Goal: Transaction & Acquisition: Purchase product/service

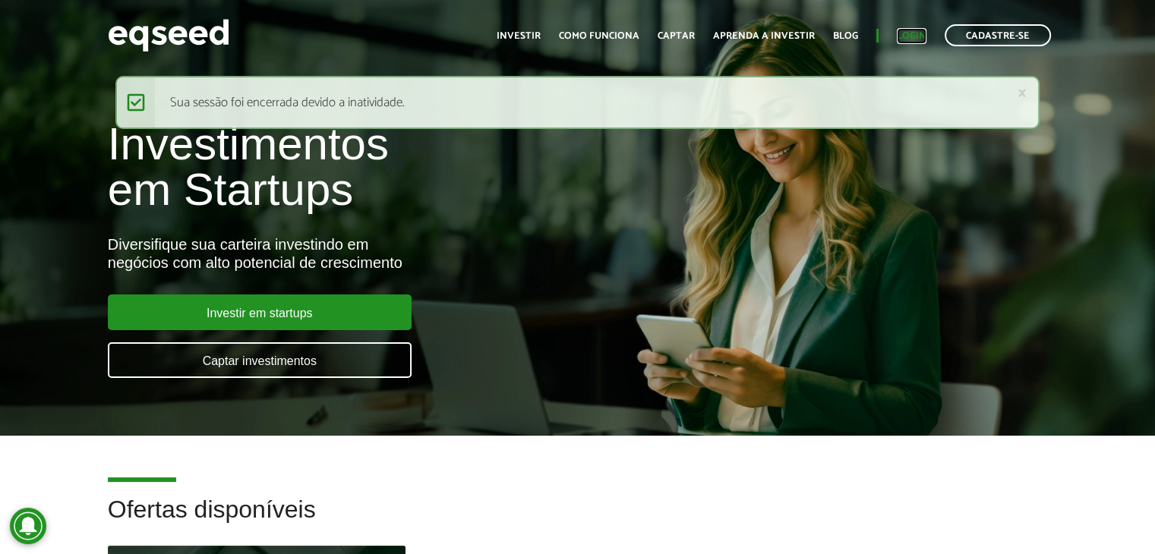
click at [904, 34] on link "Login" at bounding box center [912, 36] width 30 height 10
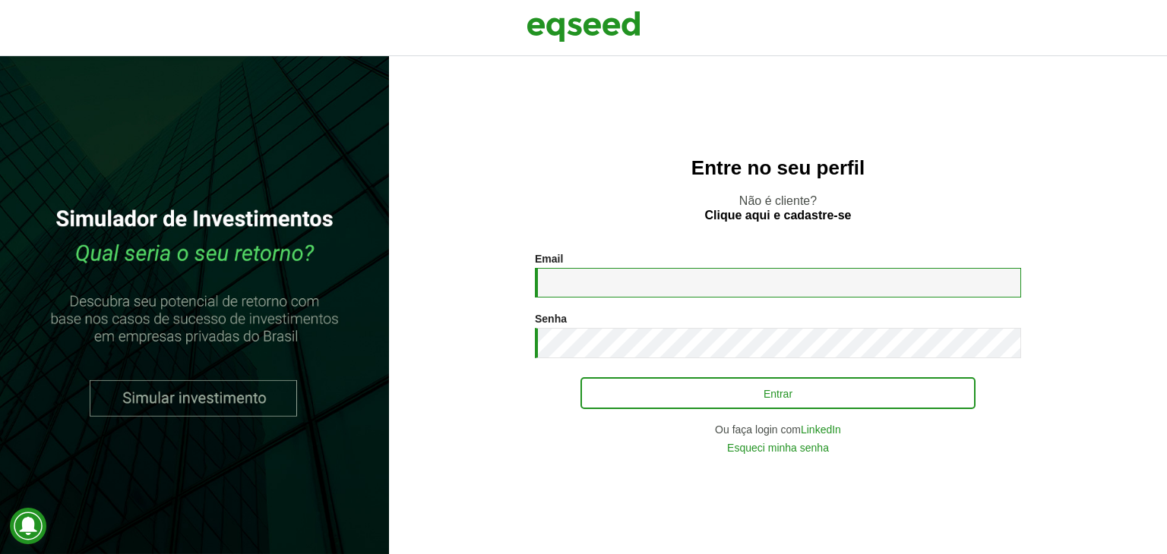
type input "**********"
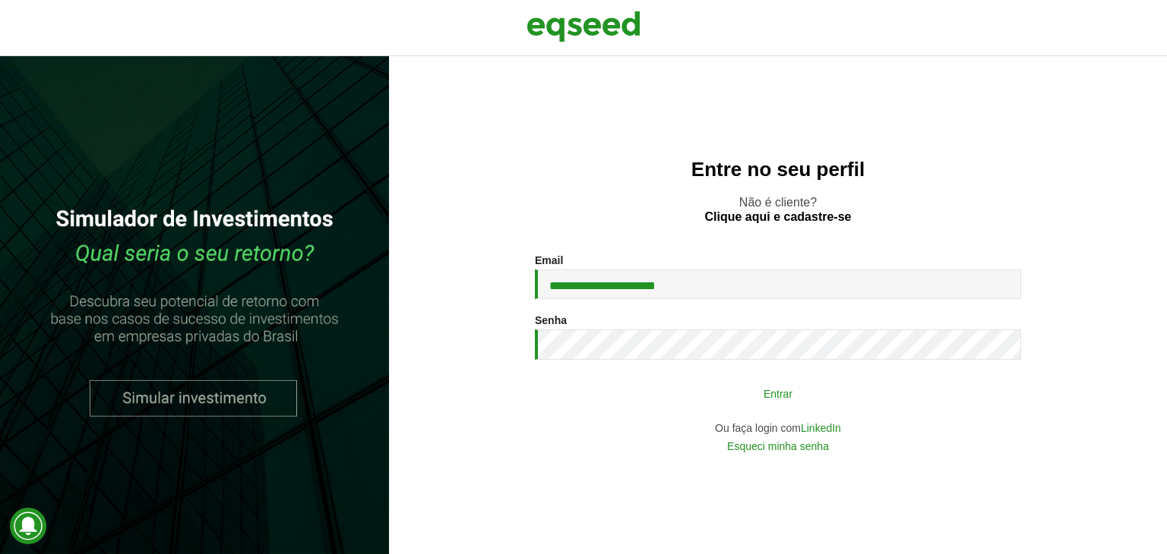
click at [704, 402] on button "Entrar" at bounding box center [777, 393] width 395 height 29
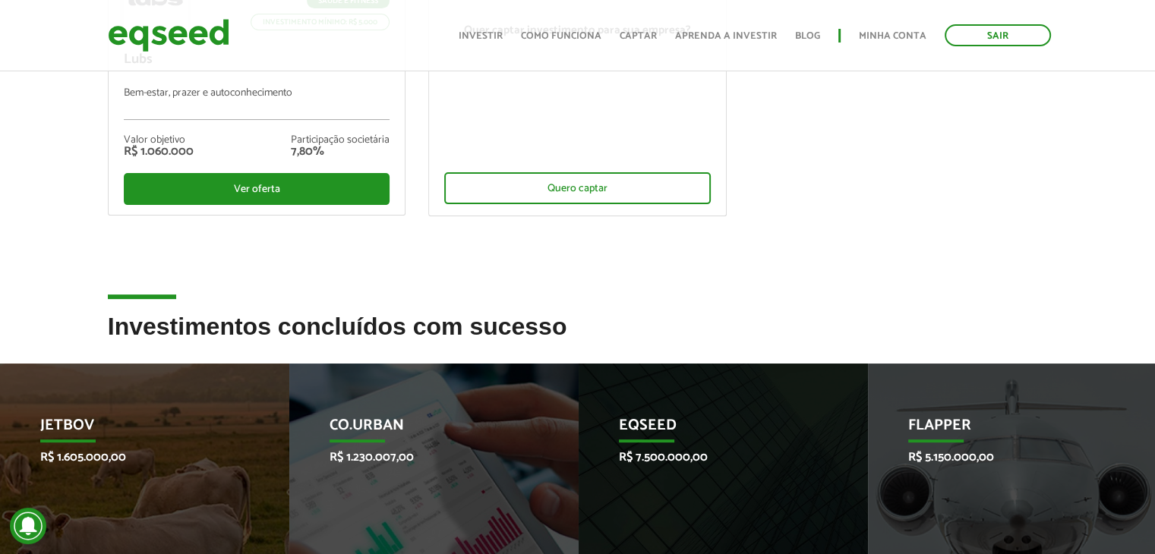
scroll to position [364, 0]
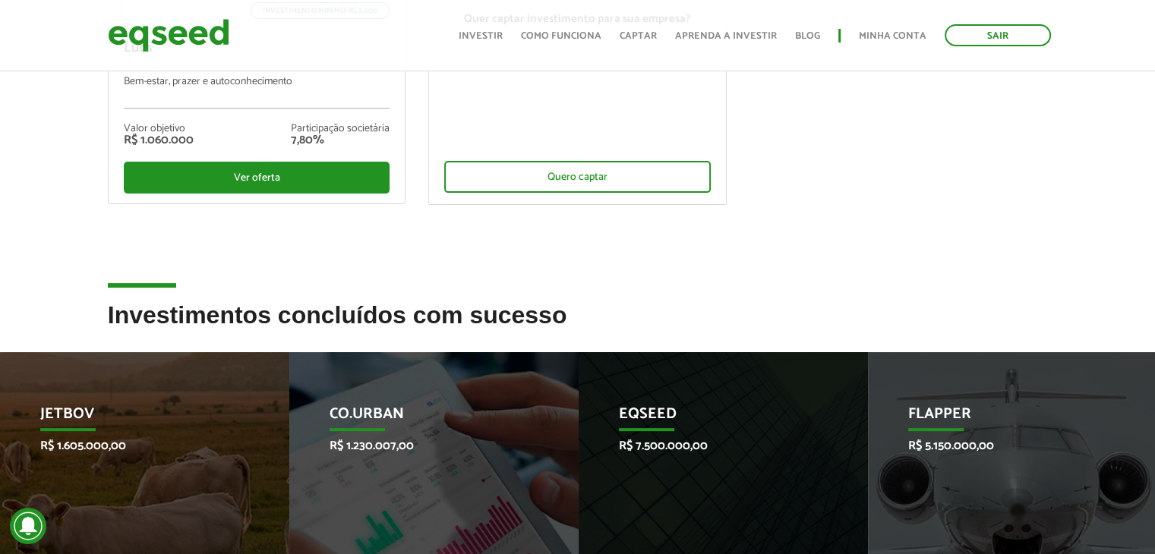
click at [416, 156] on li "Saúde e Fitness Investimento mínimo: R$ 5.000 Lubs Bem-estar, prazer e autoconh…" at bounding box center [256, 13] width 321 height 390
drag, startPoint x: 416, startPoint y: 156, endPoint x: 418, endPoint y: 122, distance: 34.2
click at [418, 122] on ul "Saúde e Fitness Investimento mínimo: R$ 5.000 Lubs Bem-estar, prazer e autoconh…" at bounding box center [577, 24] width 963 height 413
click at [418, 122] on li "Quer captar investimento para sua empresa? Quero captar" at bounding box center [577, 13] width 321 height 390
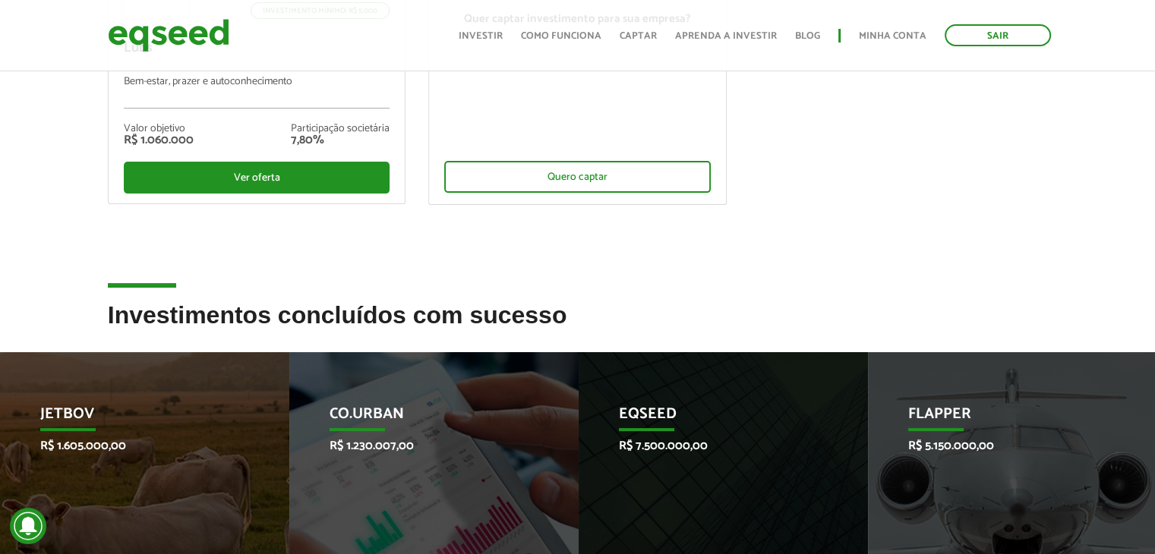
click at [418, 122] on li "Quer captar investimento para sua empresa? Quero captar" at bounding box center [577, 13] width 321 height 390
click at [418, 124] on li "Quer captar investimento para sua empresa? Quero captar" at bounding box center [577, 13] width 321 height 390
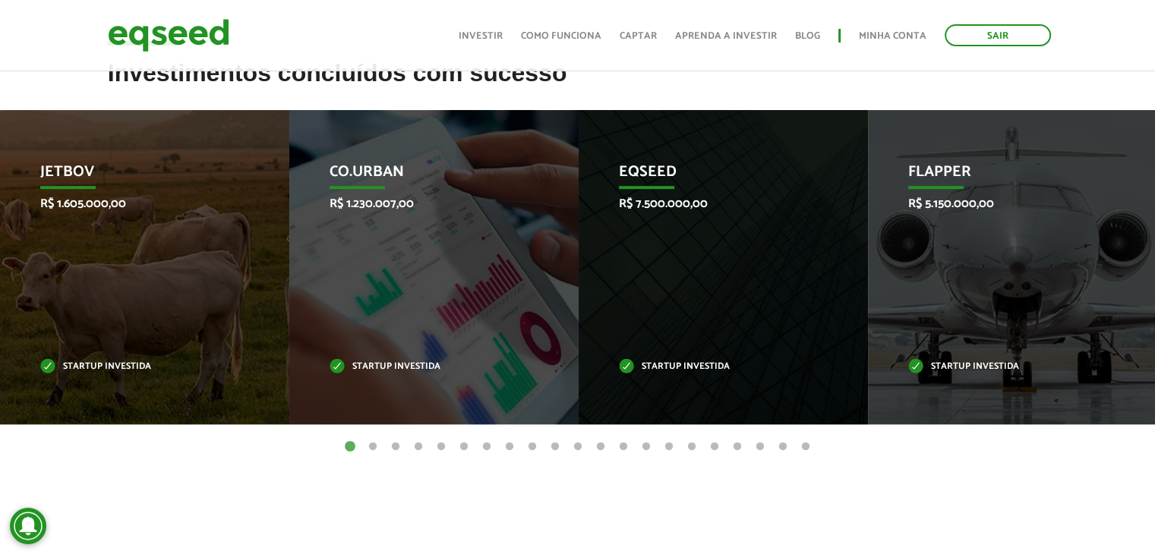
scroll to position [609, 0]
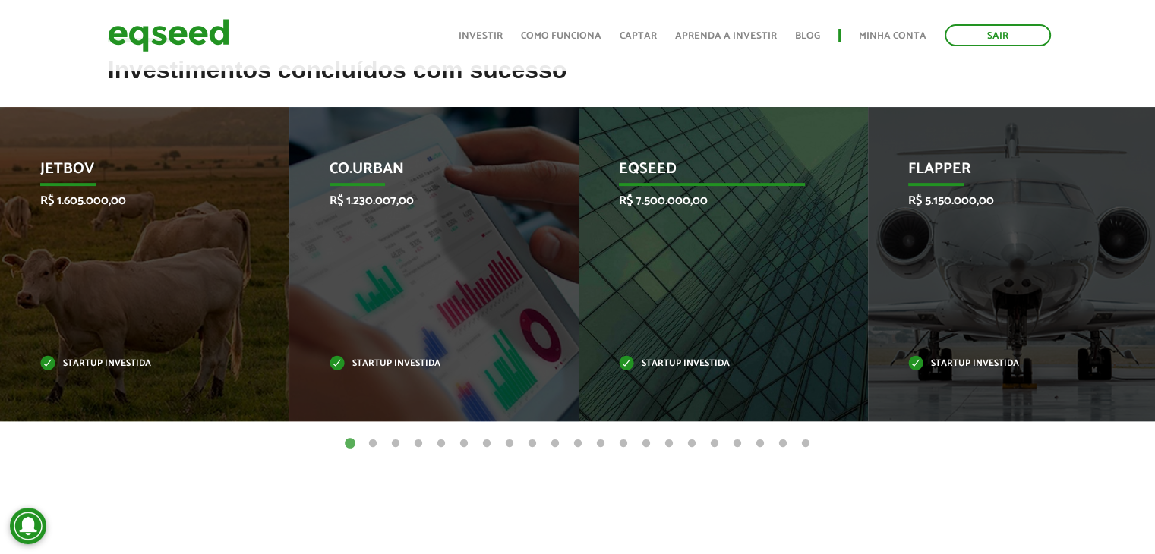
click at [638, 286] on div "EqSeed R$ 7.500.000,00 Startup investida" at bounding box center [712, 264] width 267 height 314
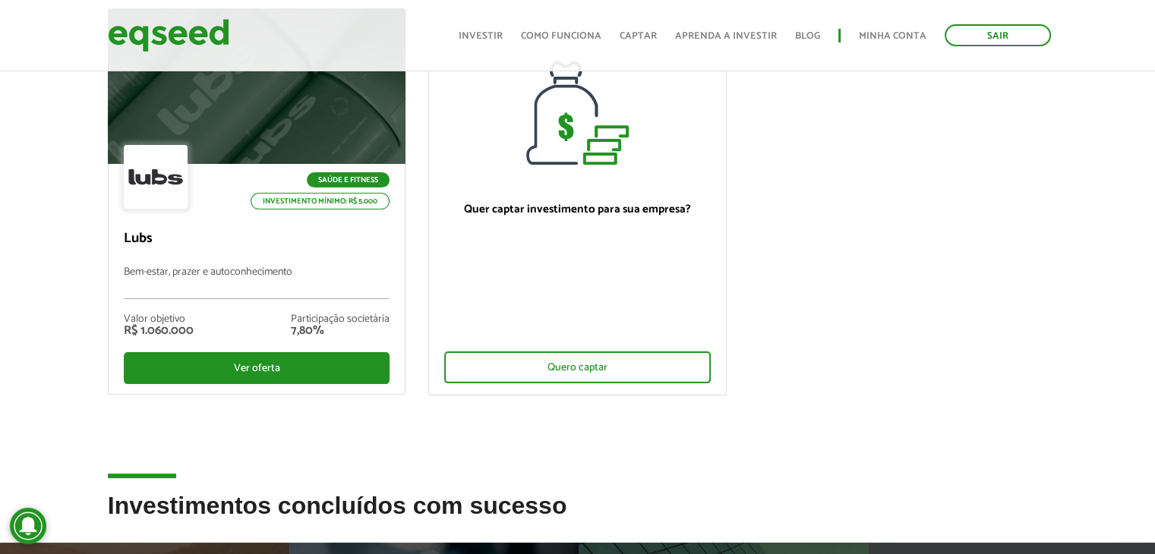
scroll to position [0, 0]
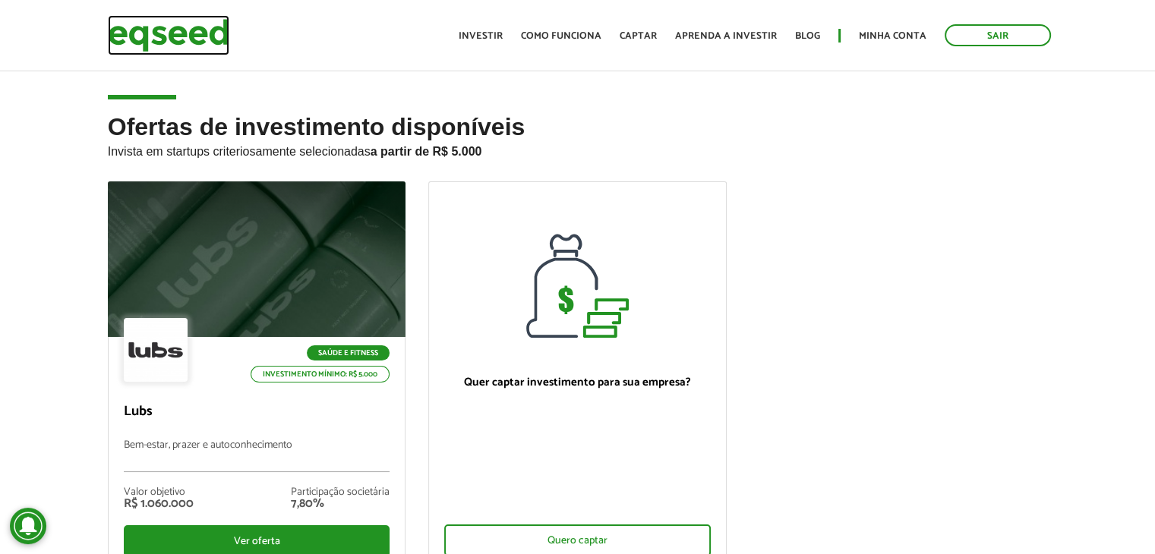
click at [166, 24] on img at bounding box center [169, 35] width 122 height 40
